Goal: Information Seeking & Learning: Learn about a topic

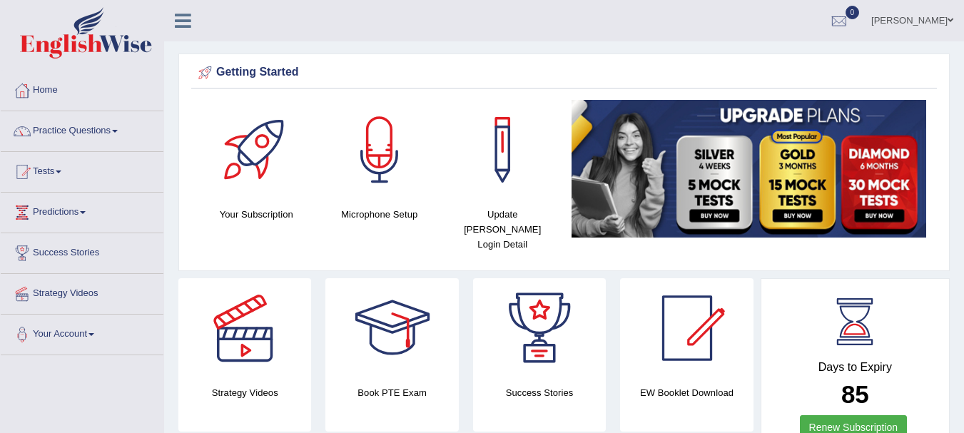
click at [926, 74] on div "Getting Started" at bounding box center [564, 72] width 738 height 21
click at [78, 133] on link "Practice Questions" at bounding box center [82, 129] width 163 height 36
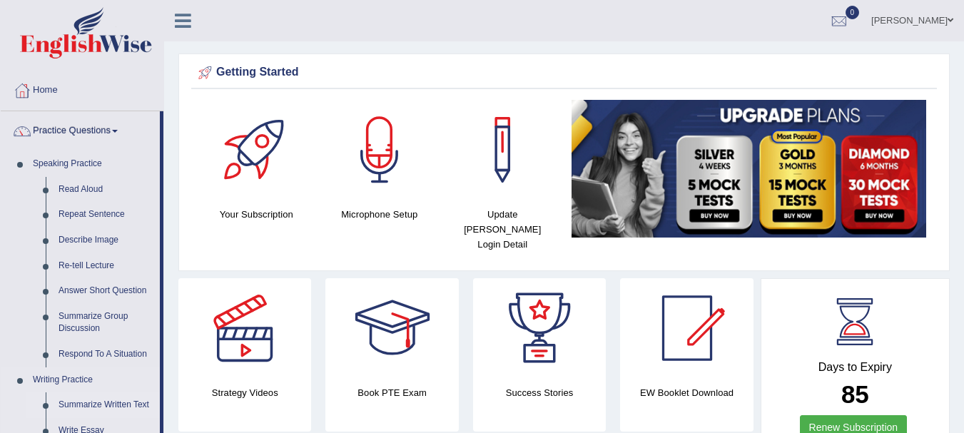
click at [101, 405] on link "Summarize Written Text" at bounding box center [106, 405] width 108 height 26
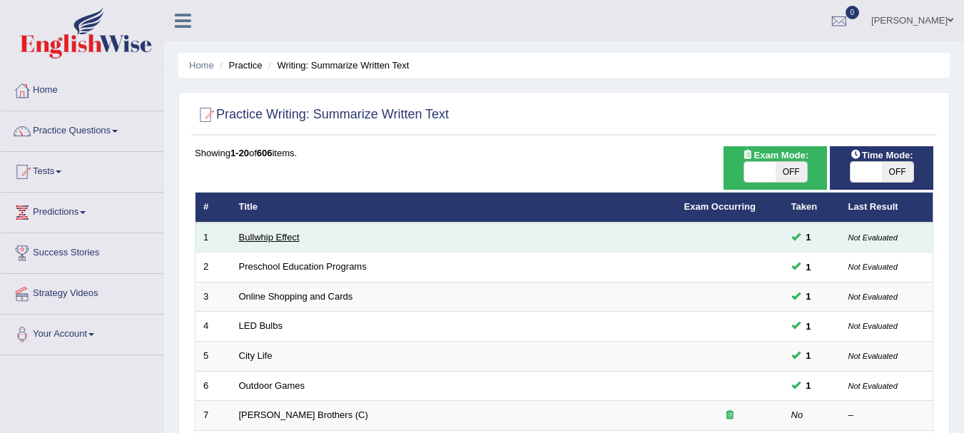
click at [278, 235] on link "Bullwhip Effect" at bounding box center [269, 237] width 61 height 11
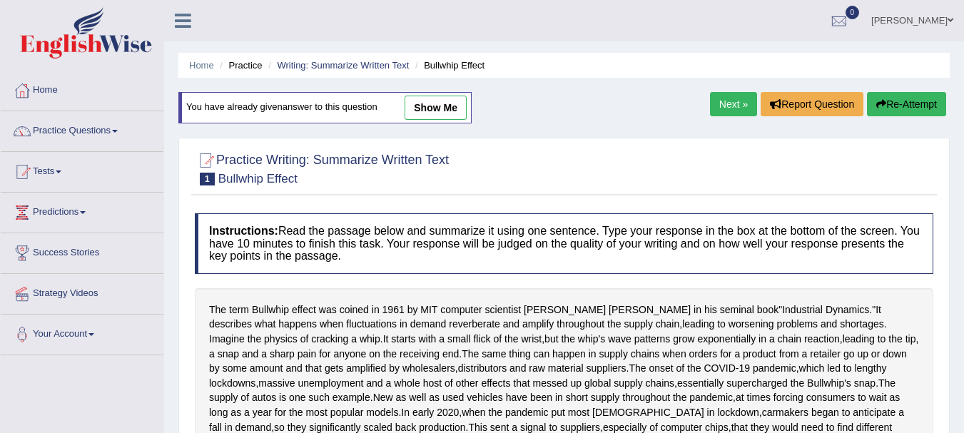
click at [434, 103] on link "show me" at bounding box center [436, 108] width 62 height 24
type textarea "The term Bullwhip effect was coined in ninety sixtyone by MIT computer scientis…"
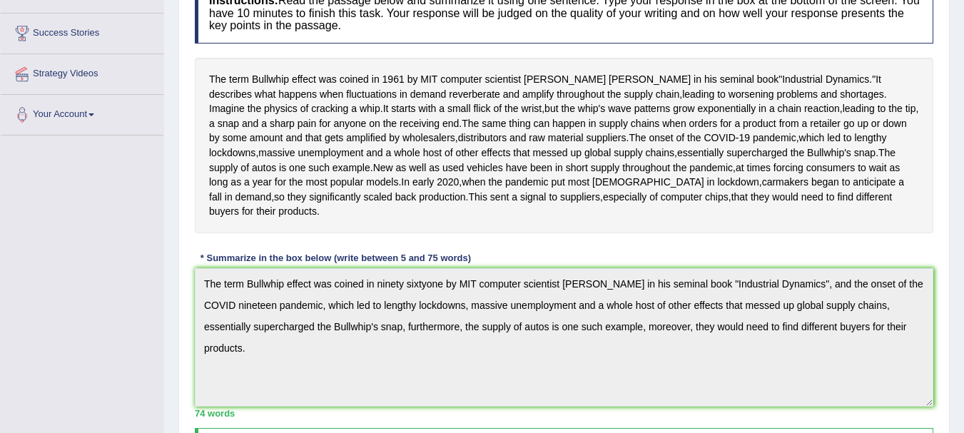
scroll to position [223, 0]
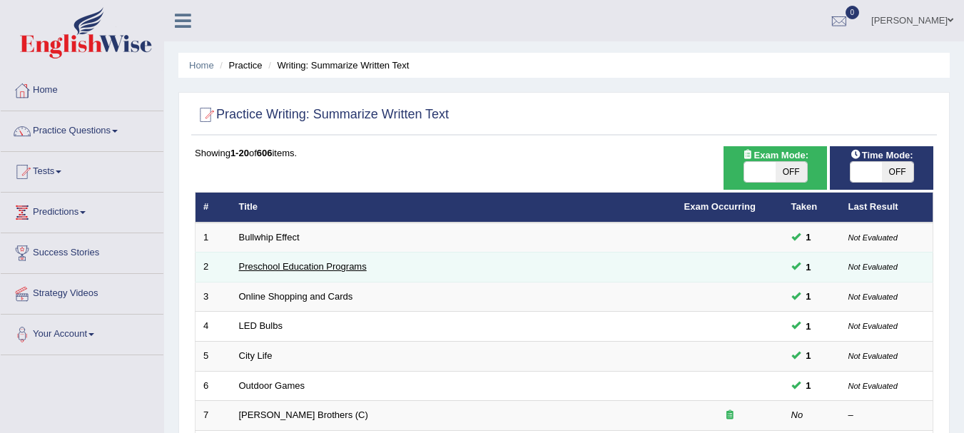
click at [288, 263] on link "Preschool Education Programs" at bounding box center [303, 266] width 128 height 11
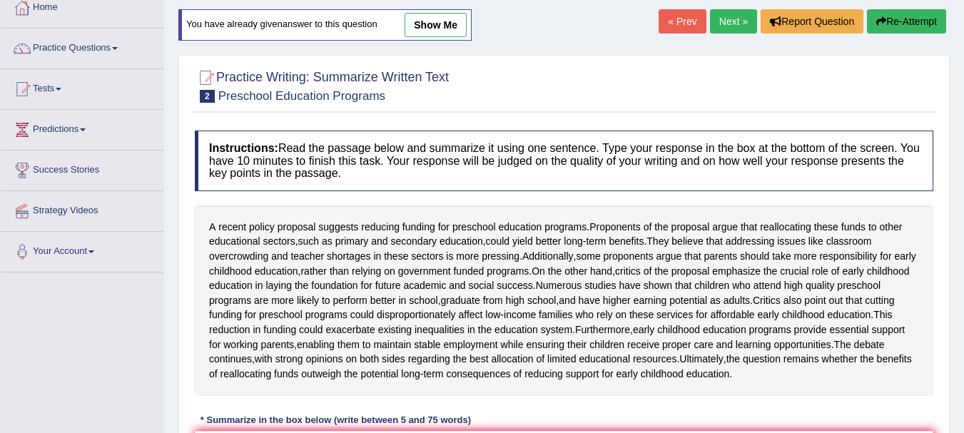
scroll to position [67, 0]
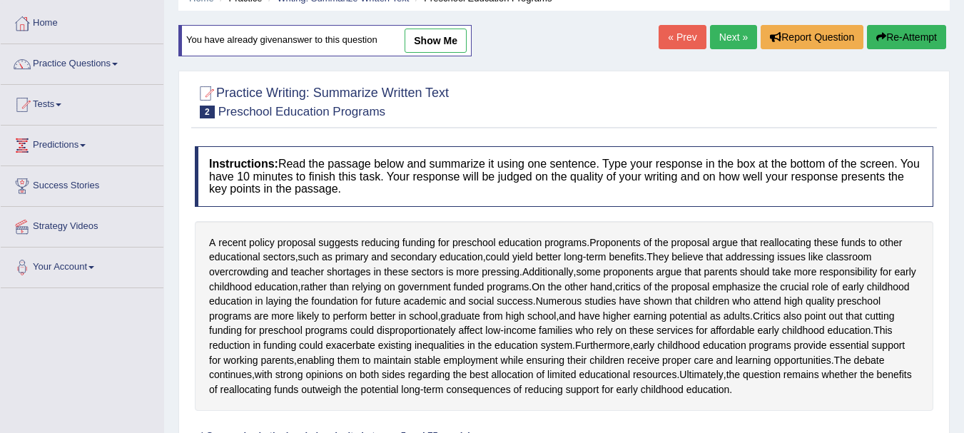
click at [458, 44] on link "show me" at bounding box center [436, 41] width 62 height 24
type textarea "A recent policy proposal suggests reducing funding for preschool education prog…"
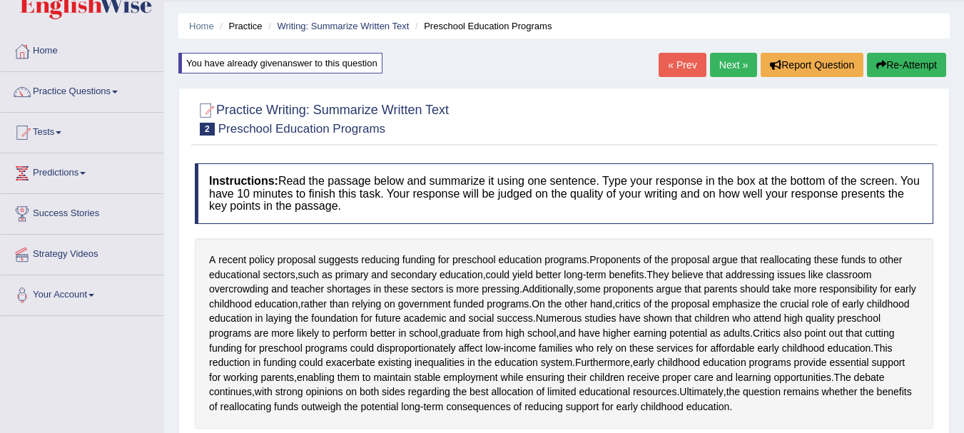
scroll to position [0, 0]
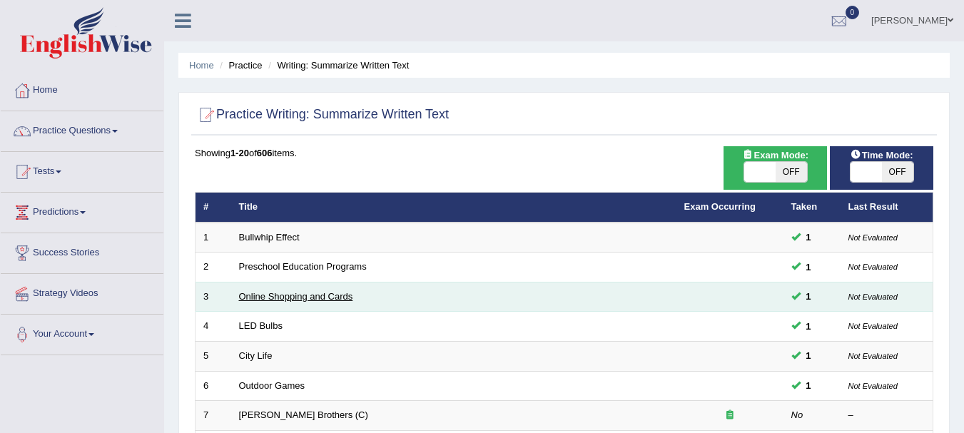
click at [337, 295] on link "Online Shopping and Cards" at bounding box center [296, 296] width 114 height 11
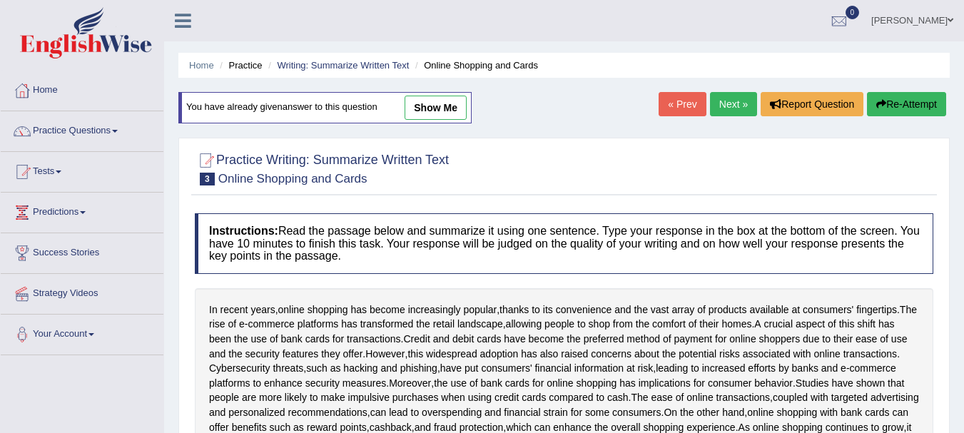
click at [436, 107] on link "show me" at bounding box center [436, 108] width 62 height 24
type textarea "A crucial aspect of this shift has been the use of bank cards for transactions …"
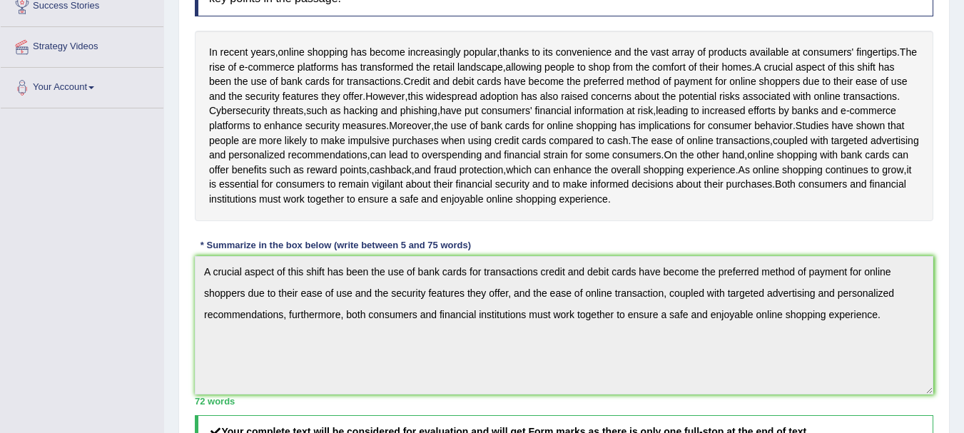
scroll to position [250, 0]
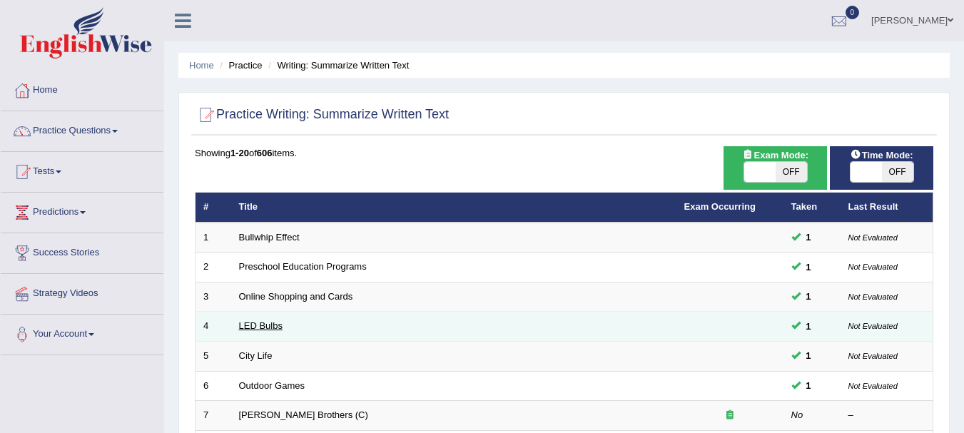
click at [265, 330] on link "LED Bulbs" at bounding box center [261, 325] width 44 height 11
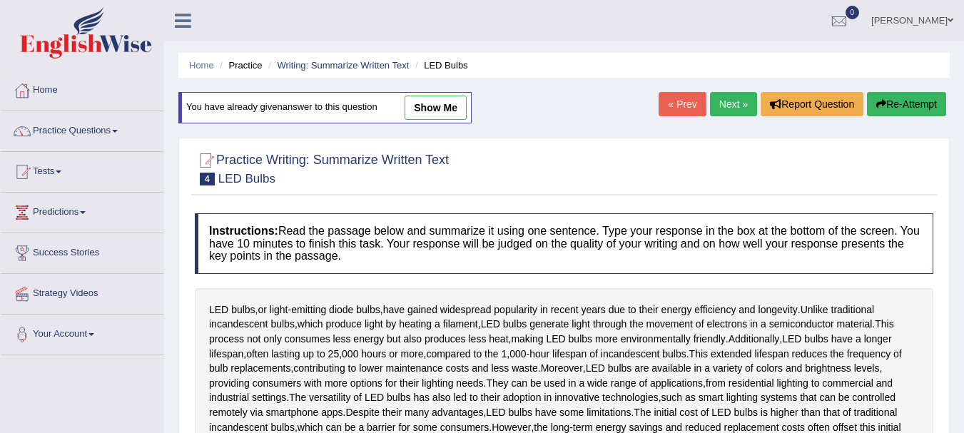
click at [434, 107] on link "show me" at bounding box center [436, 108] width 62 height 24
type textarea "LED bulbs, or light-emitting diode bulbs, have gained widespread popularity in …"
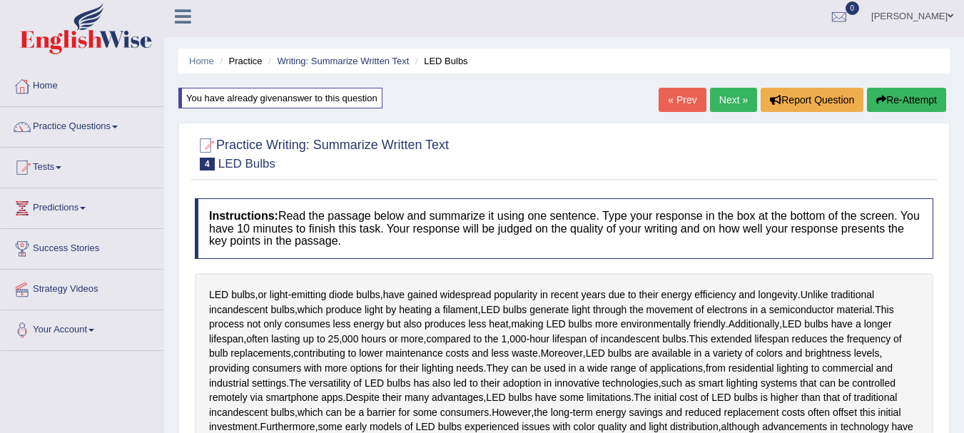
scroll to position [10, 0]
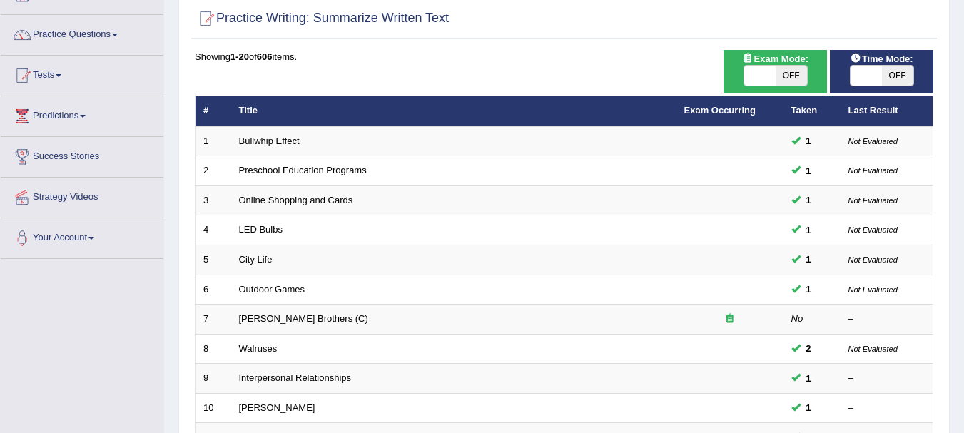
scroll to position [111, 0]
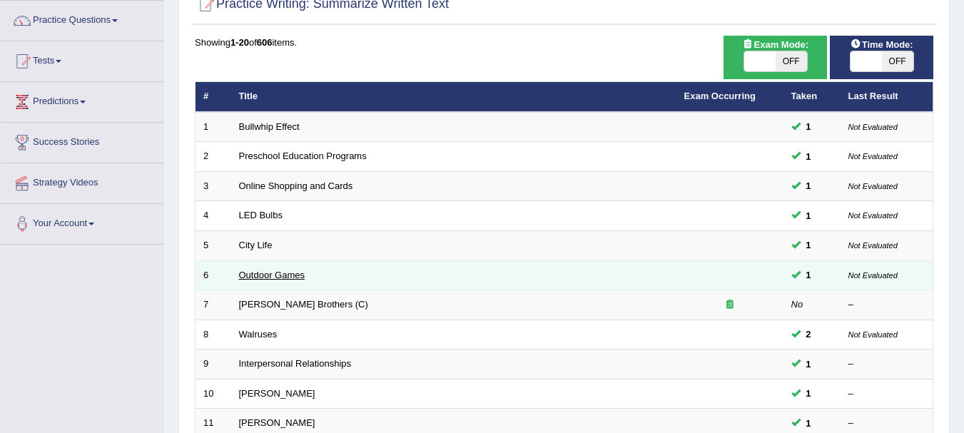
click at [271, 275] on link "Outdoor Games" at bounding box center [272, 275] width 66 height 11
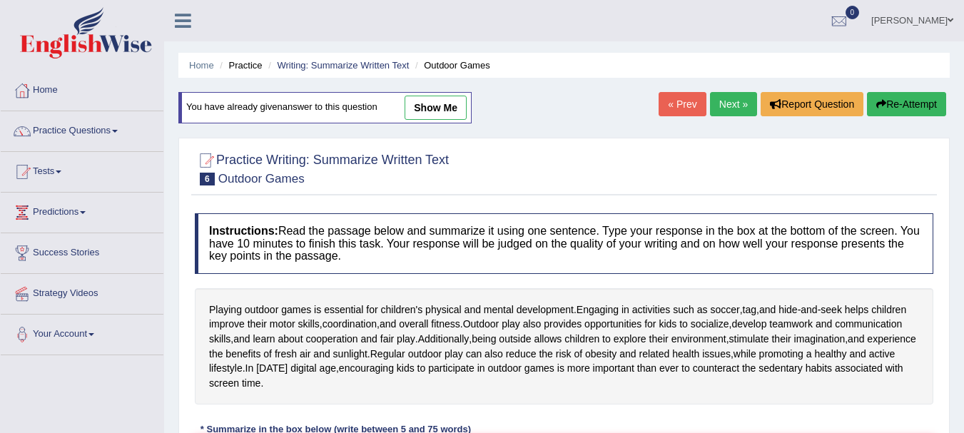
click at [437, 109] on link "show me" at bounding box center [436, 108] width 62 height 24
type textarea "Playing outdoor games is essential for children's physical and mental developme…"
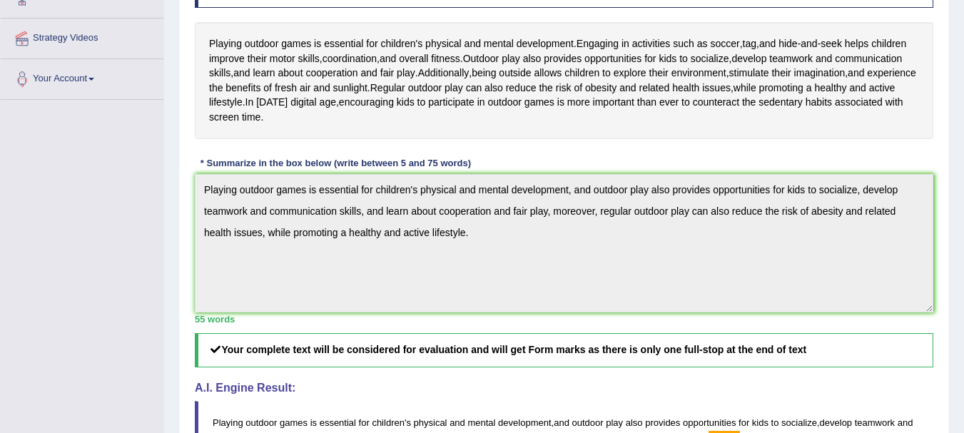
scroll to position [257, 0]
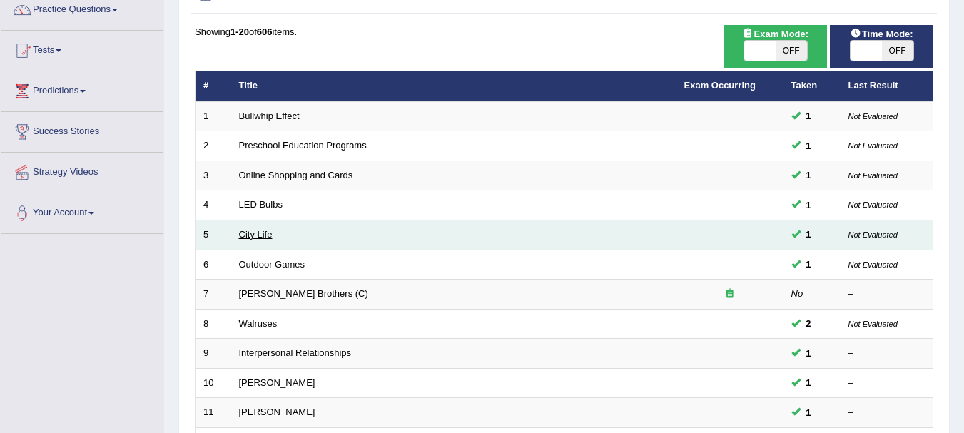
click at [258, 238] on link "City Life" at bounding box center [256, 234] width 34 height 11
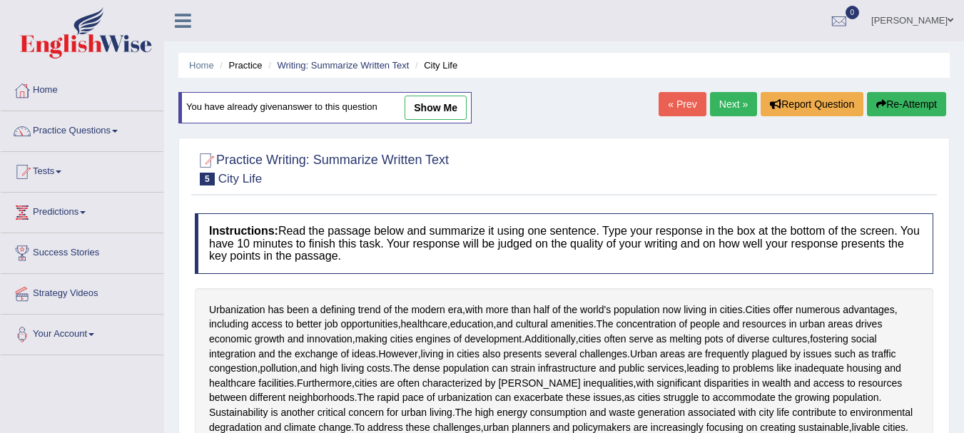
click at [447, 103] on link "show me" at bounding box center [436, 108] width 62 height 24
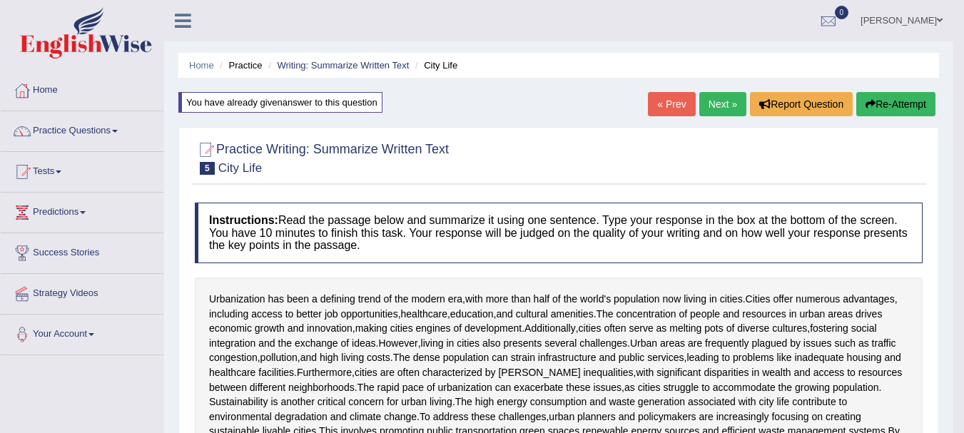
type textarea "Urbanization has been a defining trend of the modern era, with more than half o…"
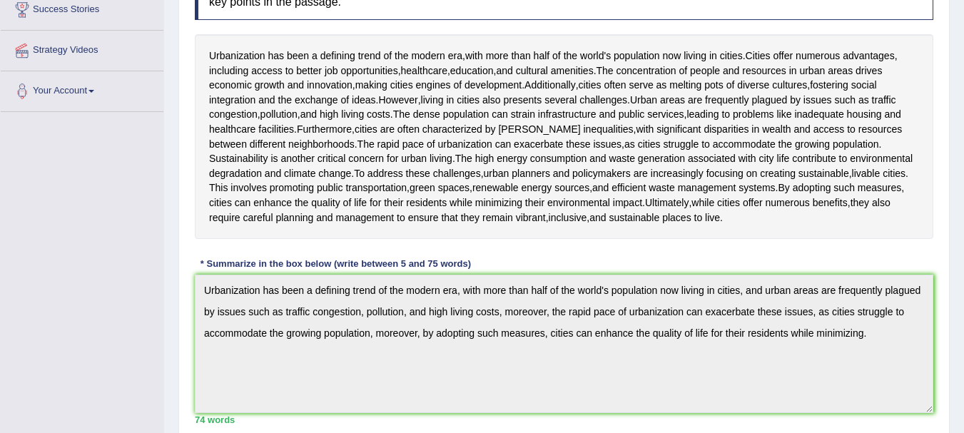
scroll to position [245, 0]
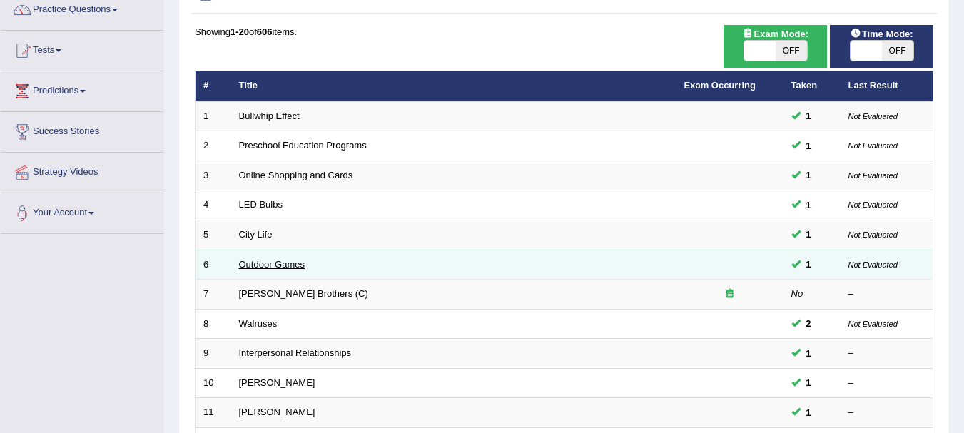
click at [268, 265] on link "Outdoor Games" at bounding box center [272, 264] width 66 height 11
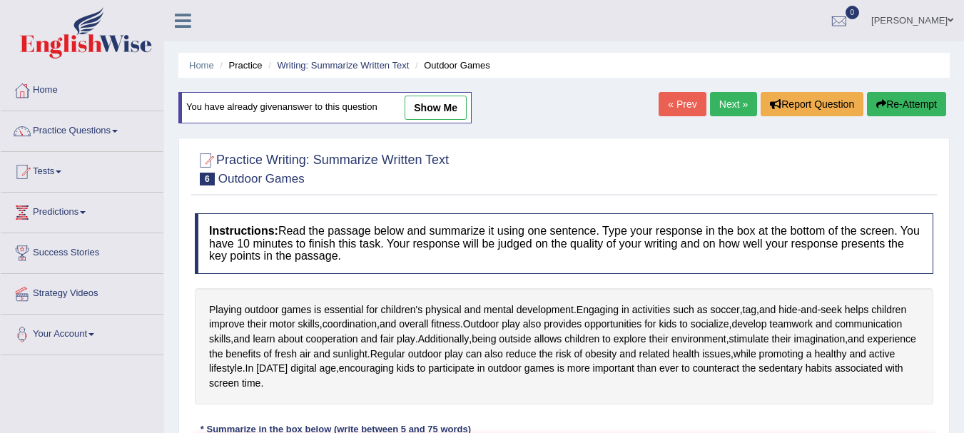
click at [454, 103] on link "show me" at bounding box center [436, 108] width 62 height 24
type textarea "Playing outdoor games is essential for children's physical and mental developme…"
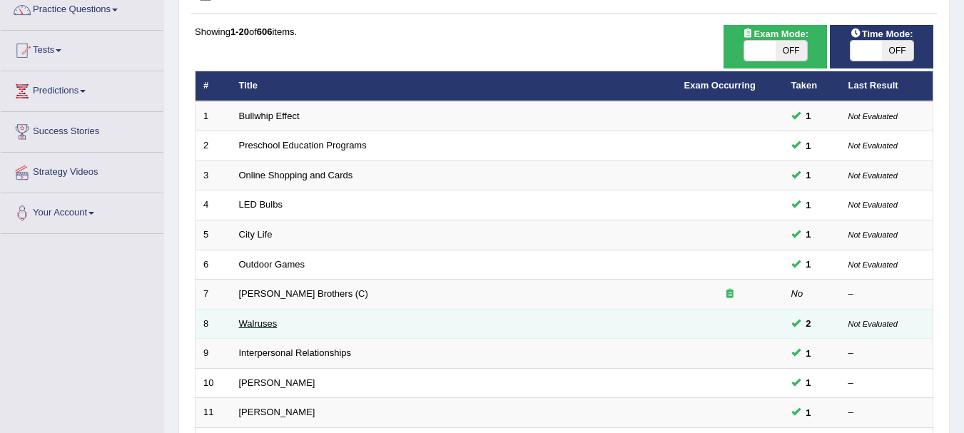
click at [261, 320] on link "Walruses" at bounding box center [258, 323] width 39 height 11
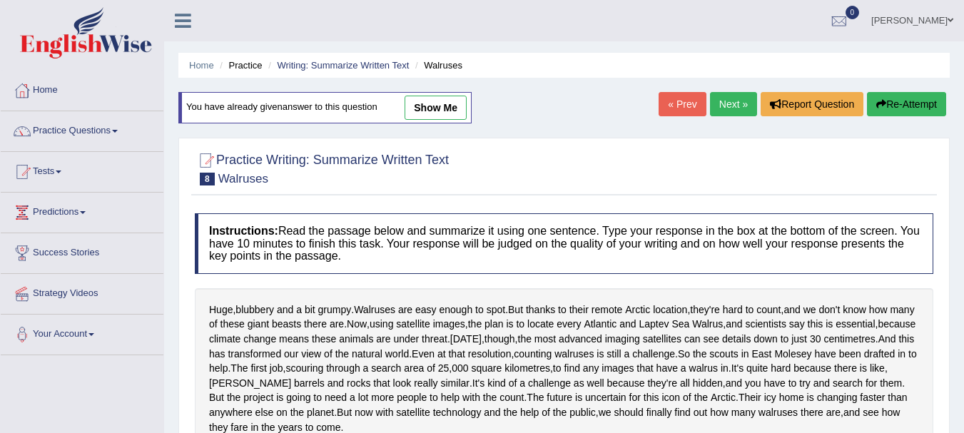
click at [447, 106] on link "show me" at bounding box center [436, 108] width 62 height 24
type textarea "Walruses are easy enough to spot, and now, using satellite images, the plan is …"
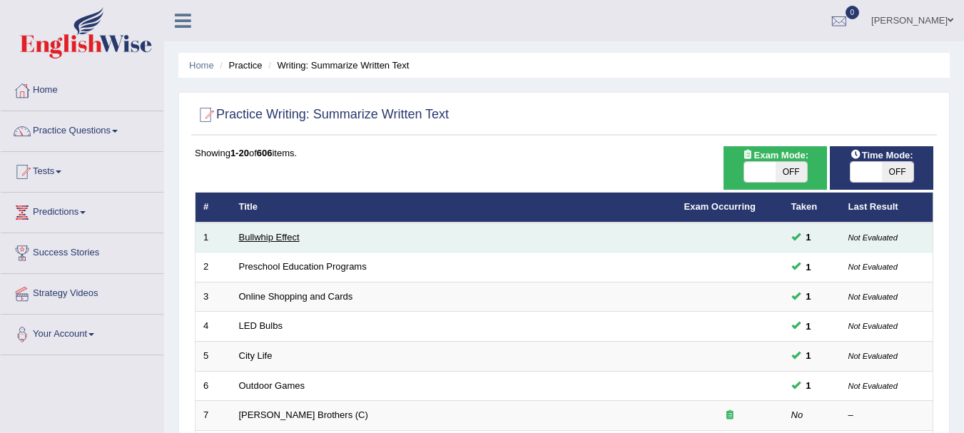
click at [272, 238] on link "Bullwhip Effect" at bounding box center [269, 237] width 61 height 11
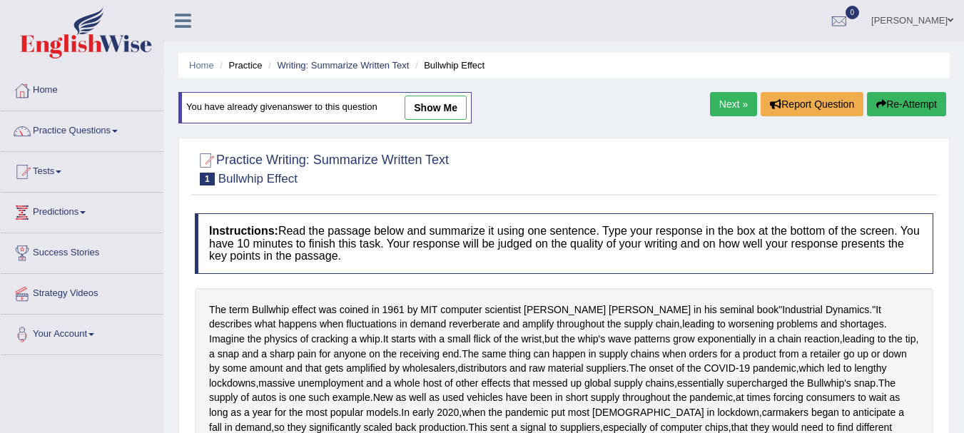
click at [445, 104] on link "show me" at bounding box center [436, 108] width 62 height 24
type textarea "The term Bullwhip effect was coined in ninety sixtyone by MIT computer scientis…"
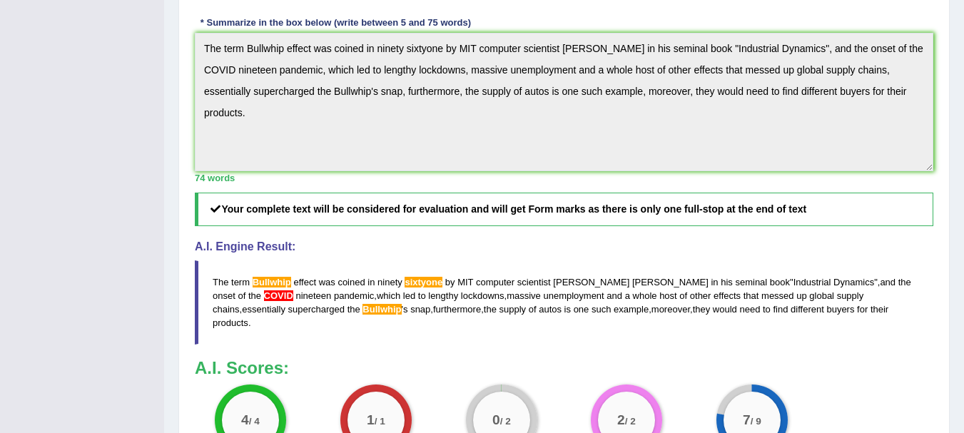
scroll to position [459, 0]
